Goal: Check status: Check status

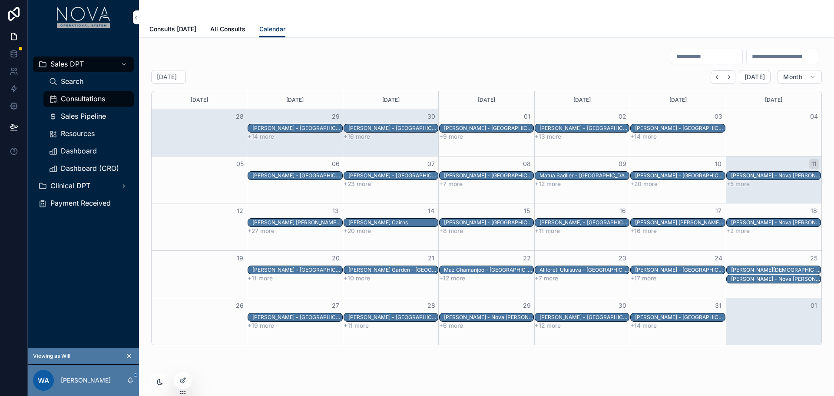
click at [215, 27] on span "All Consults" at bounding box center [227, 29] width 35 height 9
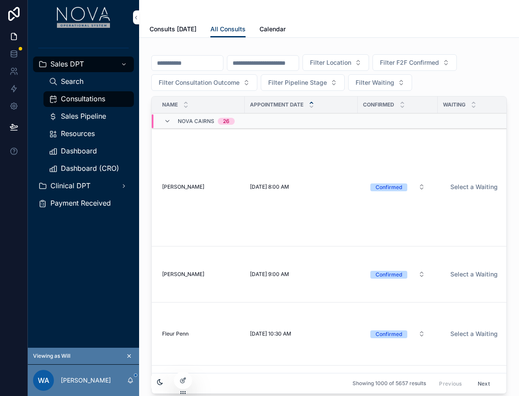
click at [190, 186] on span "[PERSON_NAME]" at bounding box center [183, 186] width 42 height 7
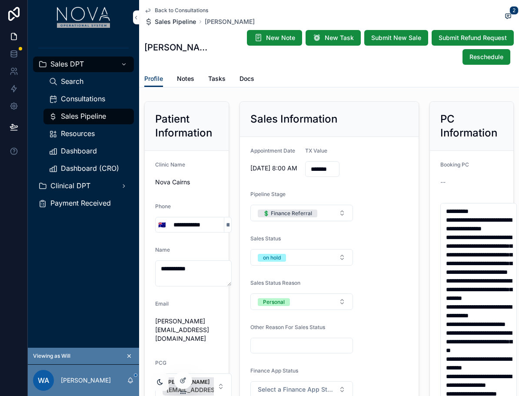
click at [175, 24] on span "Sales Pipeline" at bounding box center [175, 21] width 41 height 9
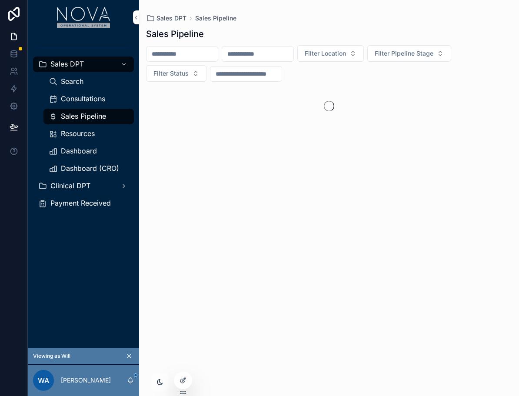
click at [87, 116] on span "Sales Pipeline" at bounding box center [83, 116] width 45 height 9
